Goal: Task Accomplishment & Management: Manage account settings

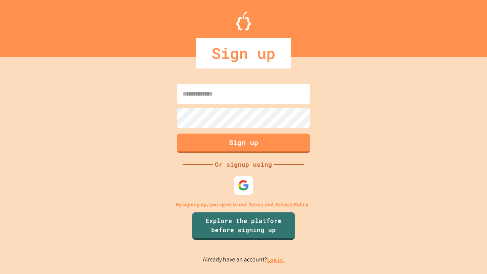
click at [276, 260] on link "Log in." at bounding box center [276, 260] width 18 height 8
